Goal: Complete application form

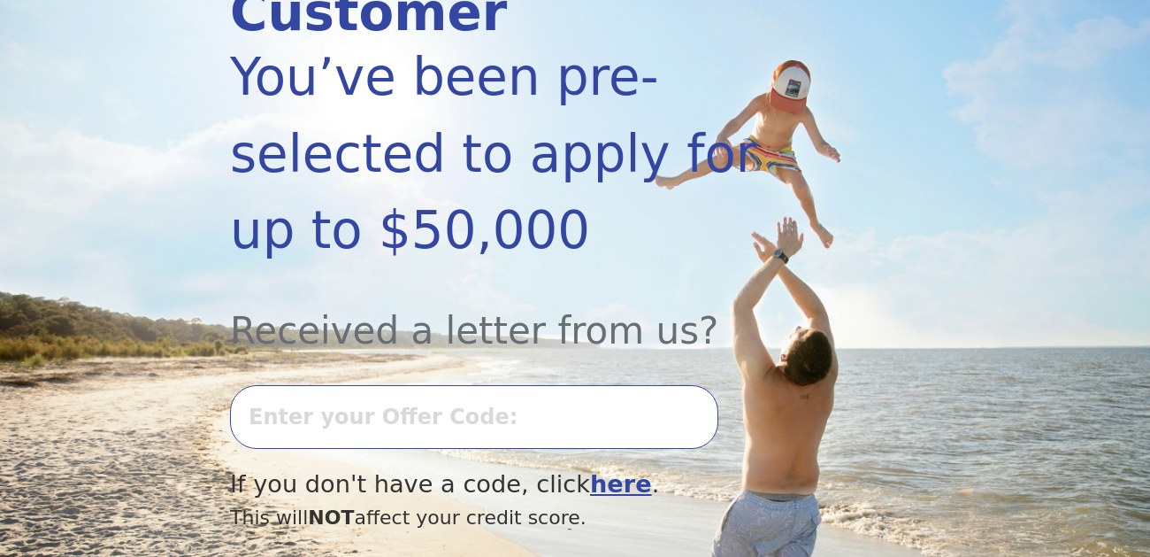
scroll to position [311, 0]
click at [370, 384] on input "text" at bounding box center [474, 416] width 488 height 64
type input "0813K-682402"
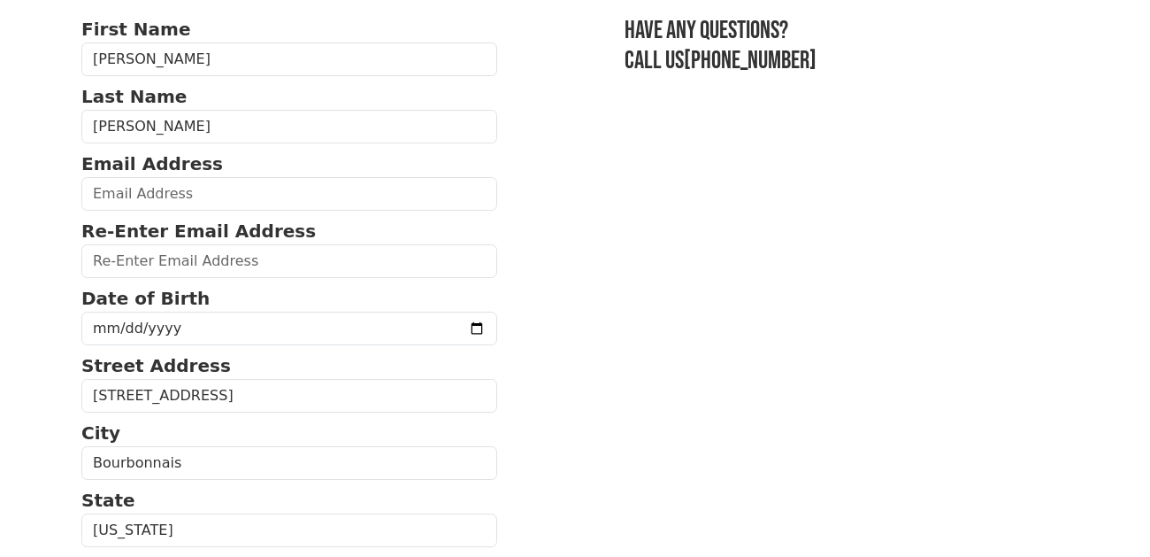
scroll to position [102, 0]
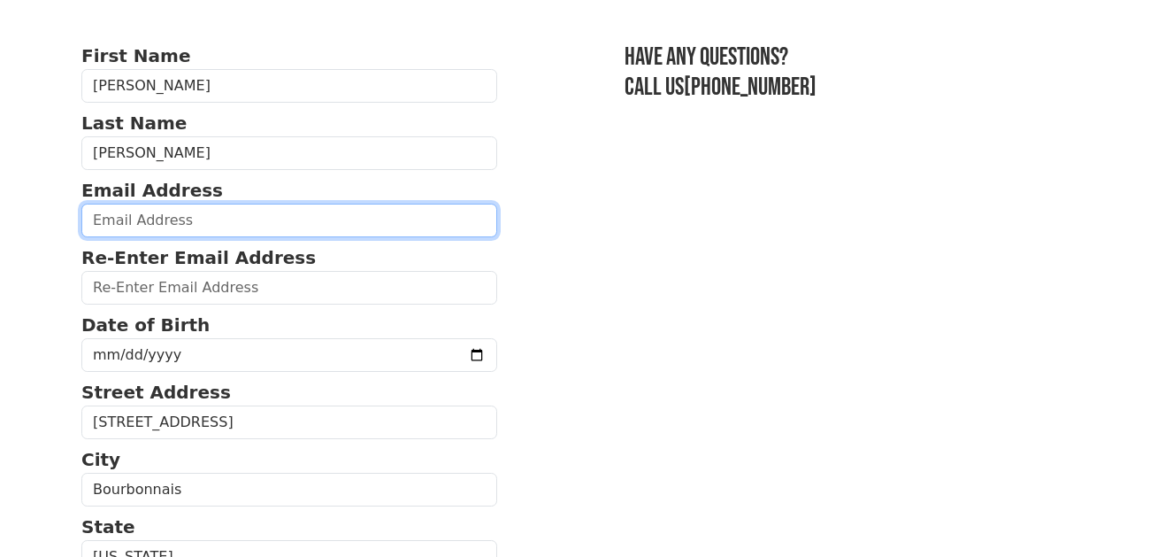
click at [274, 219] on input "email" at bounding box center [289, 221] width 416 height 34
type input "[EMAIL_ADDRESS][DOMAIN_NAME]"
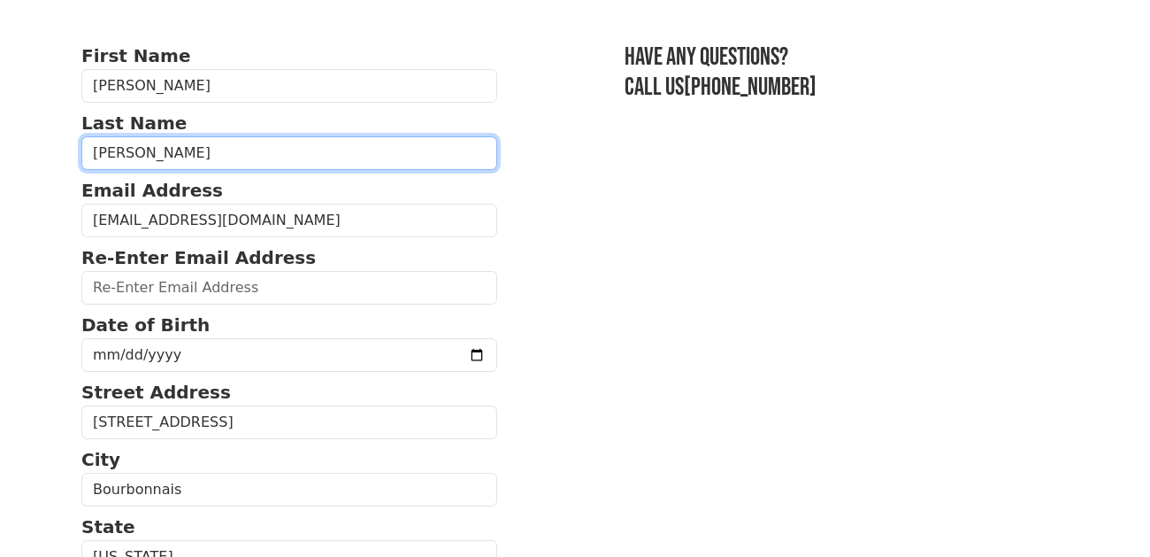
type input "[EMAIL_ADDRESS][DOMAIN_NAME]"
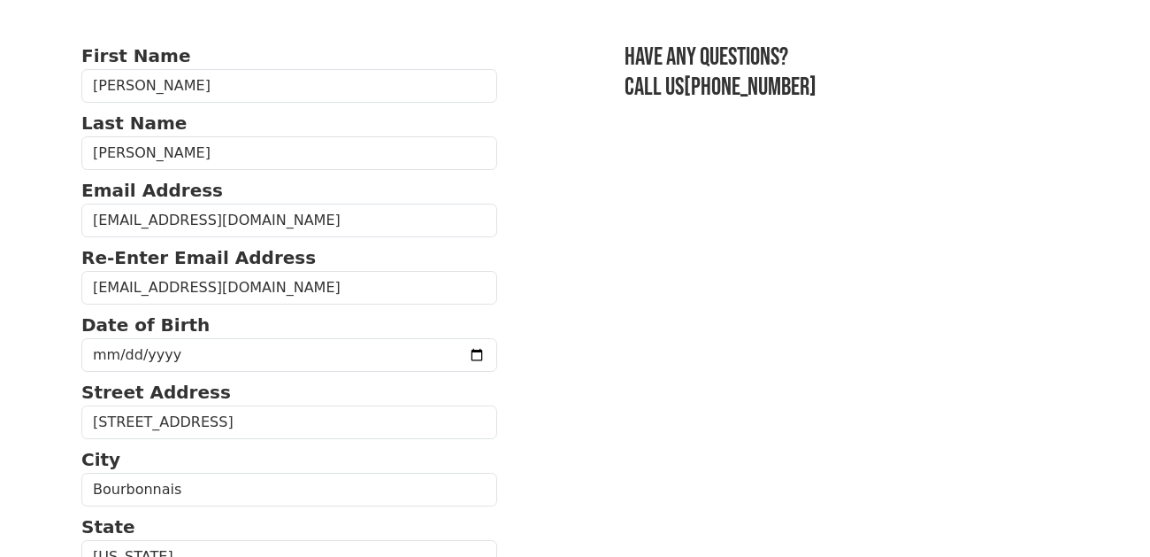
type input "60914"
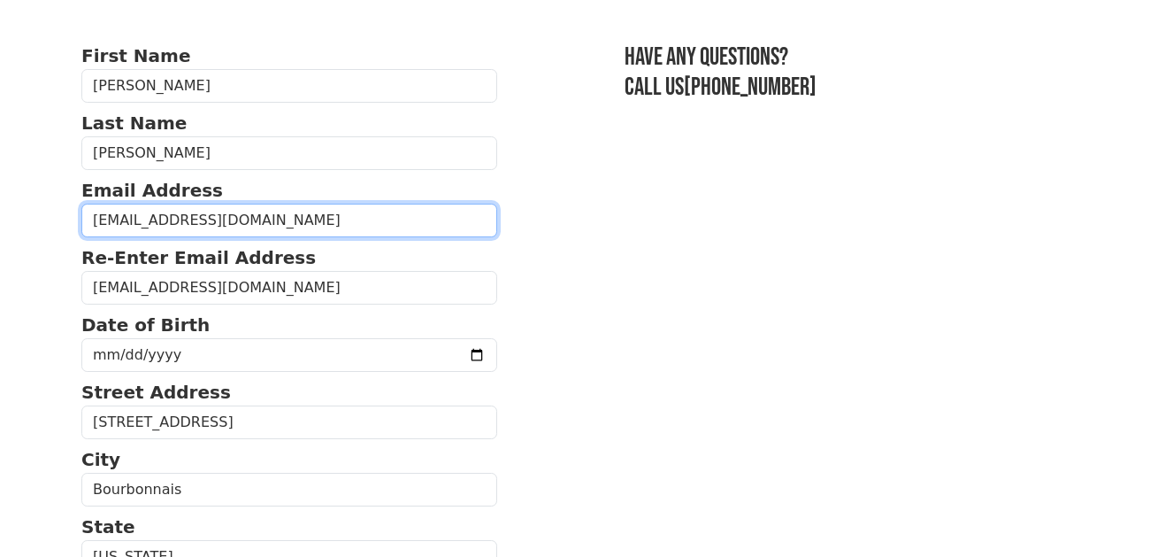
type input "[PHONE_NUMBER]"
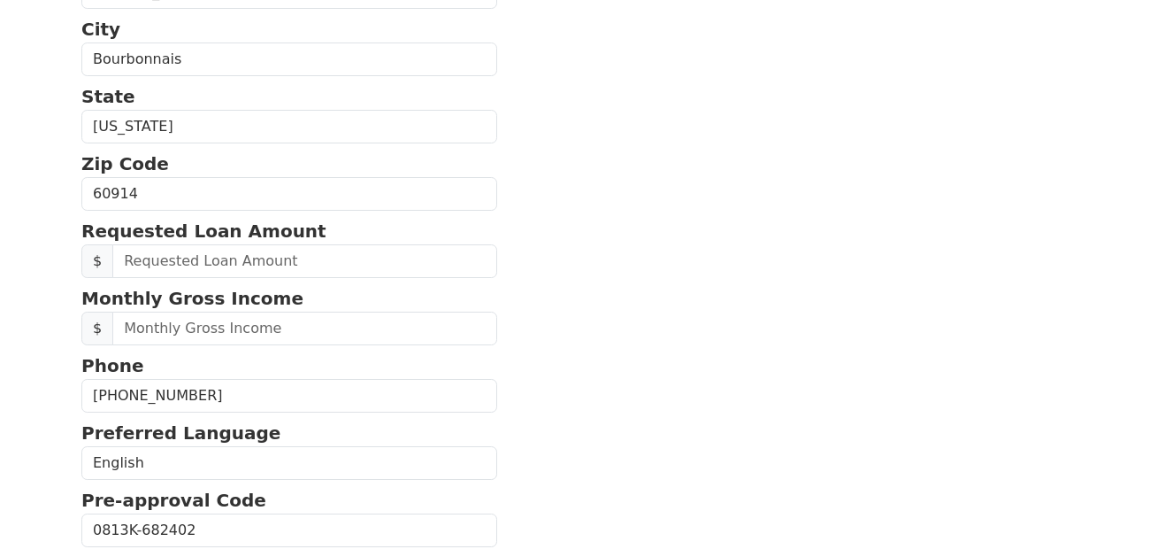
scroll to position [538, 0]
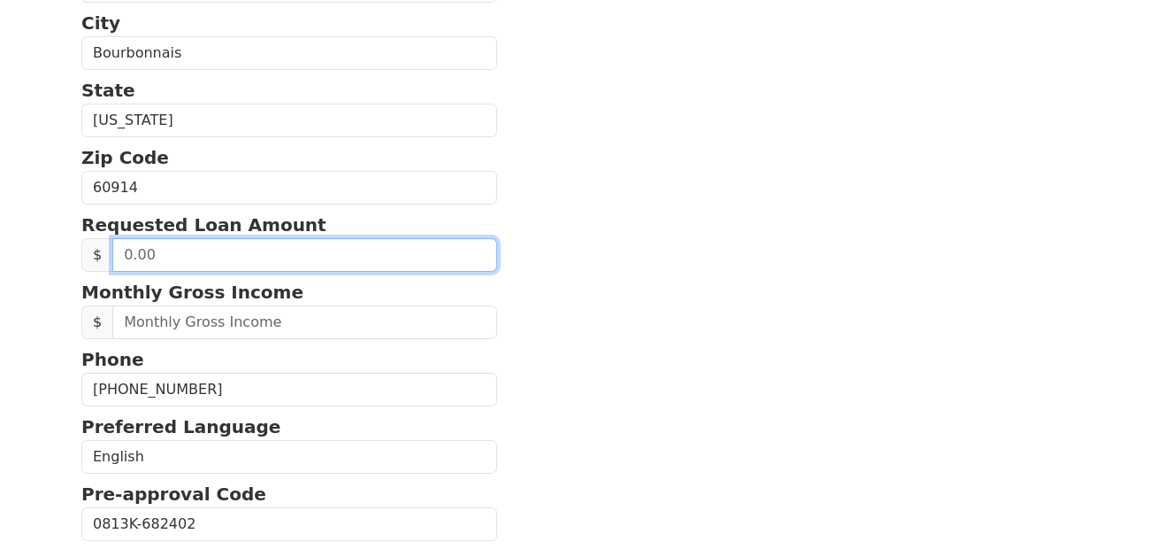
click at [234, 247] on input "text" at bounding box center [304, 255] width 385 height 34
type input "30,000.00"
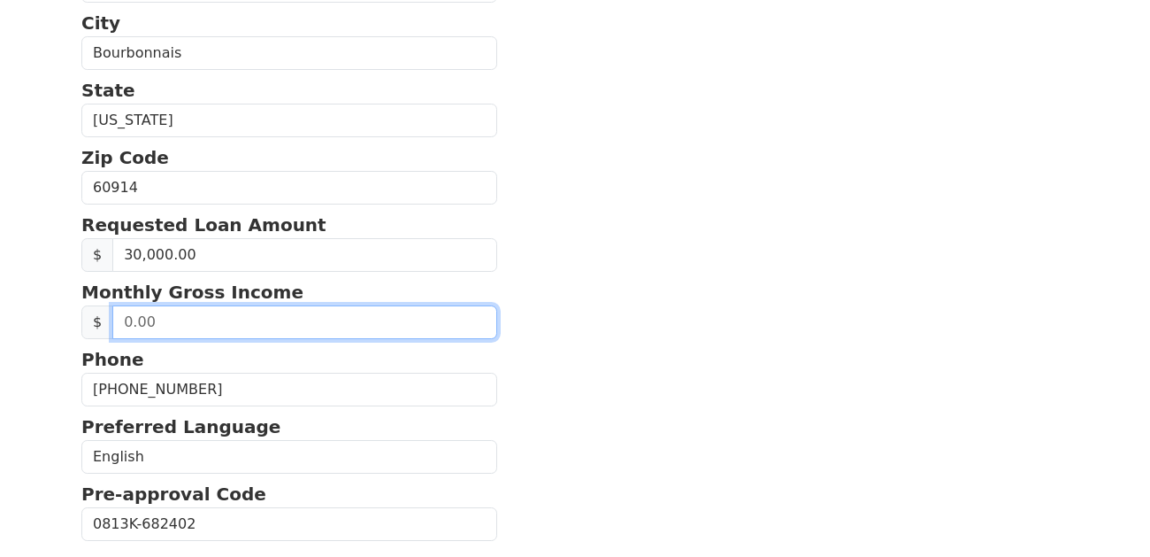
click at [208, 311] on input "text" at bounding box center [304, 322] width 385 height 34
type input "120,000.00"
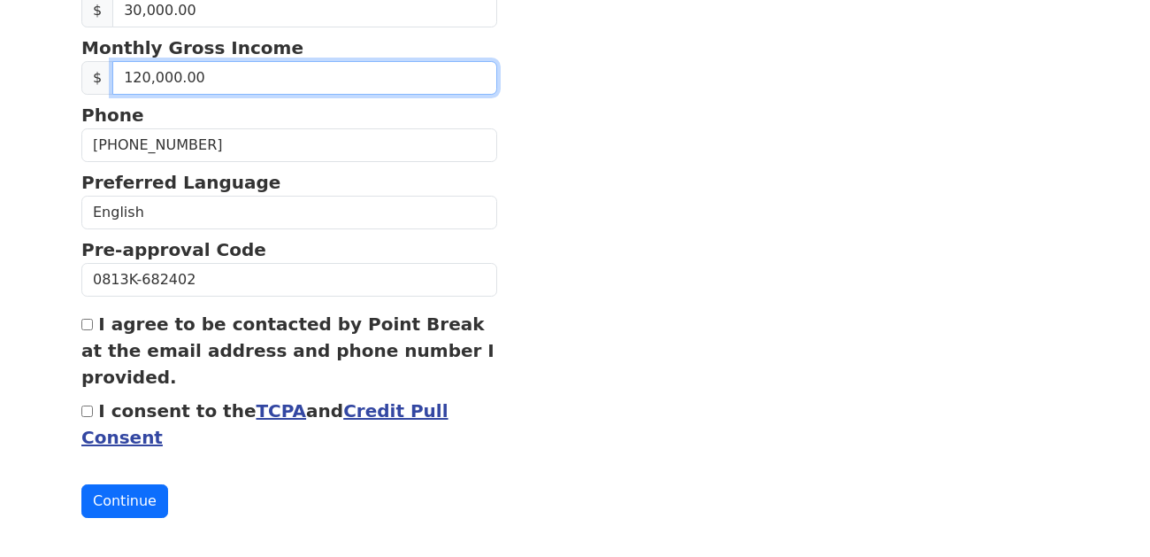
scroll to position [784, 0]
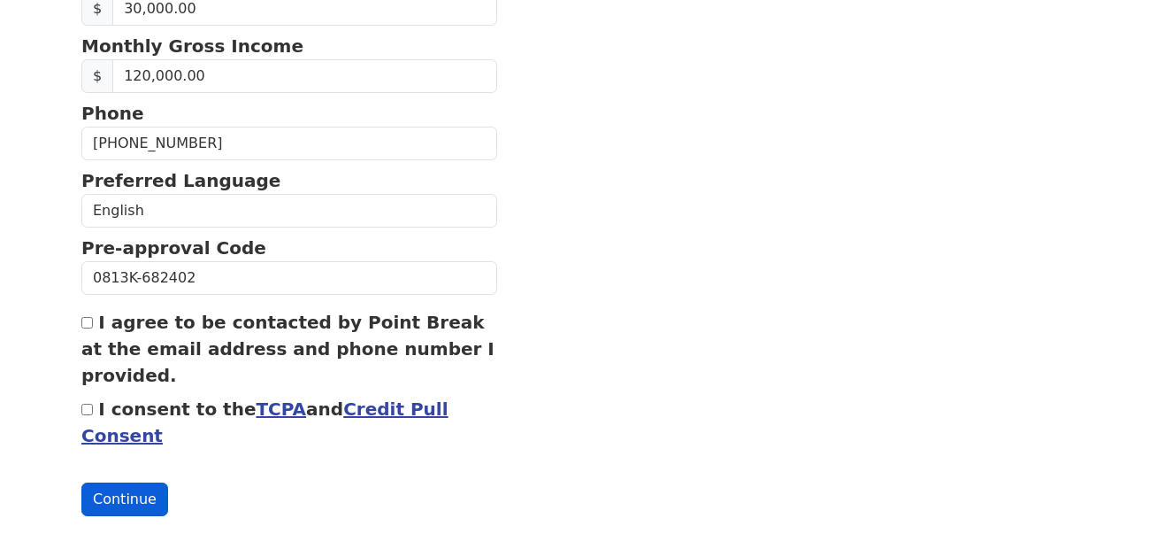
click at [119, 488] on button "Continue" at bounding box center [124, 499] width 87 height 34
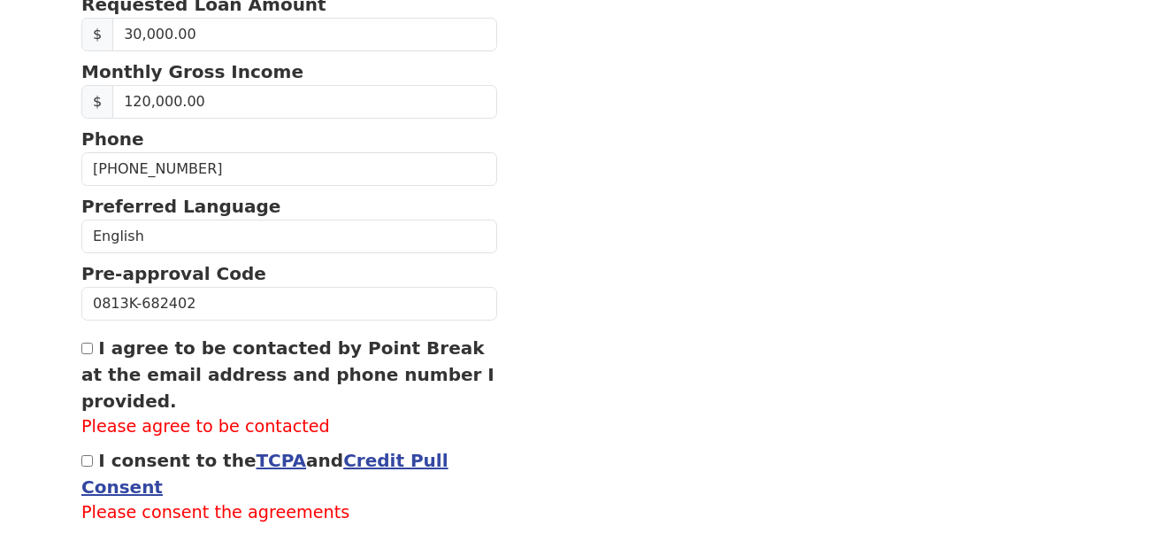
scroll to position [810, 0]
